Goal: Check status: Check status

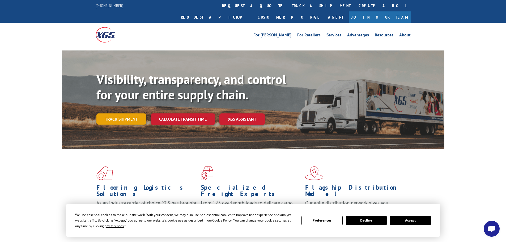
click at [122, 113] on link "Track shipment" at bounding box center [121, 118] width 50 height 11
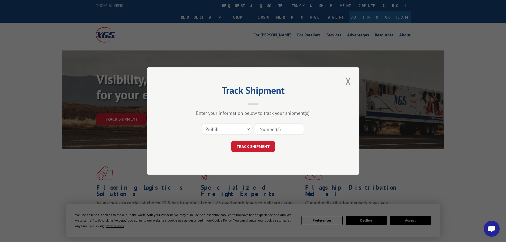
click at [273, 129] on input at bounding box center [279, 129] width 49 height 11
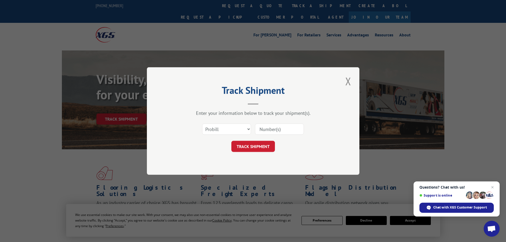
paste input "5953284"
type input "5953284"
click at [257, 146] on button "TRACK SHIPMENT" at bounding box center [253, 146] width 44 height 11
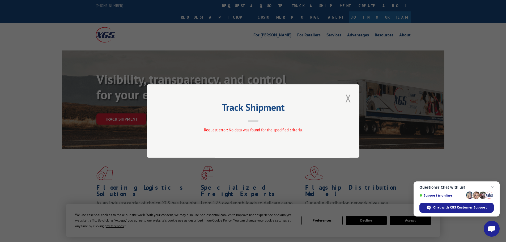
click at [347, 96] on button "Close modal" at bounding box center [348, 98] width 9 height 15
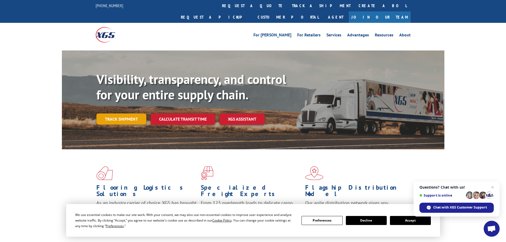
click at [127, 113] on link "Track shipment" at bounding box center [121, 118] width 50 height 11
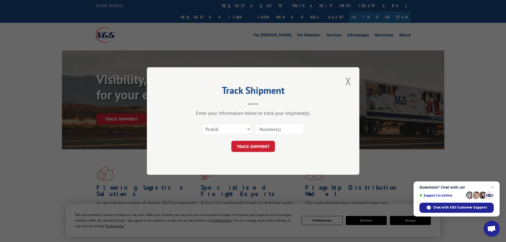
click at [265, 128] on input at bounding box center [279, 129] width 49 height 11
drag, startPoint x: 265, startPoint y: 128, endPoint x: 322, endPoint y: 145, distance: 59.2
click at [326, 145] on div "TRACK SHIPMENT" at bounding box center [252, 146] width 159 height 11
click at [235, 130] on select "Select category... Probill BOL PO" at bounding box center [226, 129] width 49 height 11
click at [202, 124] on select "Select category... Probill BOL PO" at bounding box center [226, 129] width 49 height 11
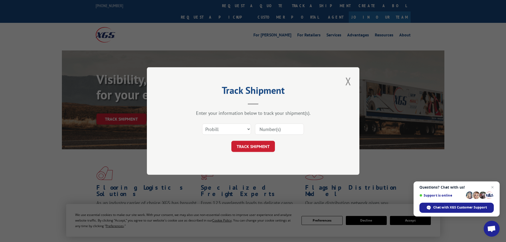
click at [267, 130] on input at bounding box center [279, 129] width 49 height 11
paste input "16754449"
type input "16754449"
click at [257, 143] on button "TRACK SHIPMENT" at bounding box center [253, 146] width 44 height 11
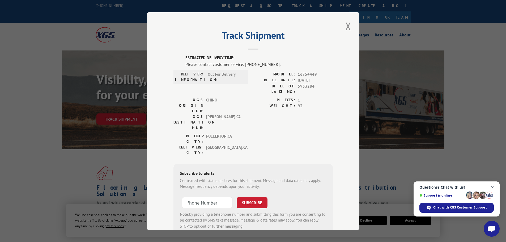
click at [493, 186] on span "Open chat" at bounding box center [492, 187] width 7 height 7
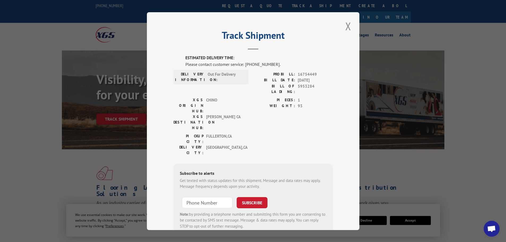
click at [482, 29] on div "Track Shipment ESTIMATED DELIVERY TIME: Please contact customer service: (844) …" at bounding box center [253, 121] width 506 height 242
